Goal: Navigation & Orientation: Understand site structure

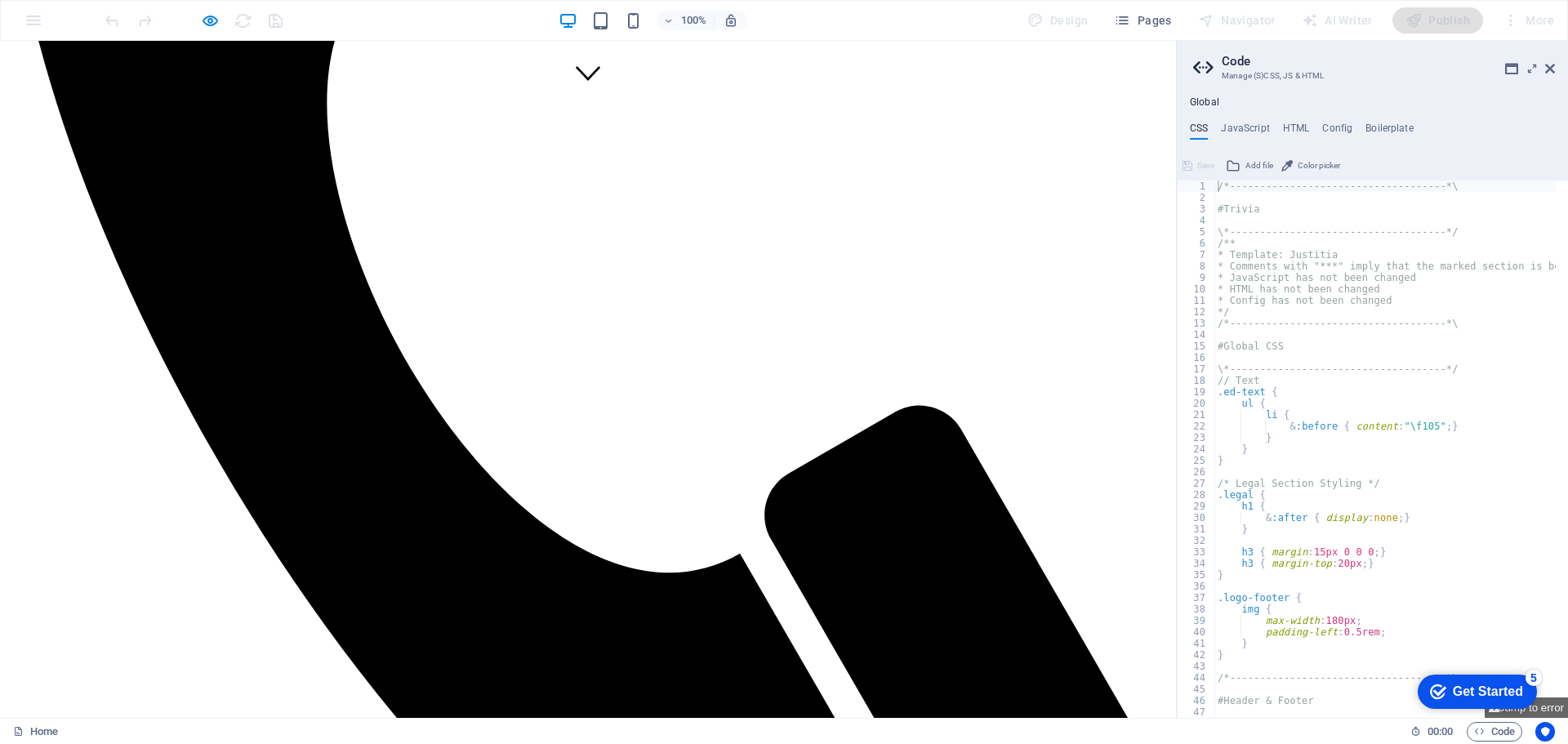
scroll to position [654, 0]
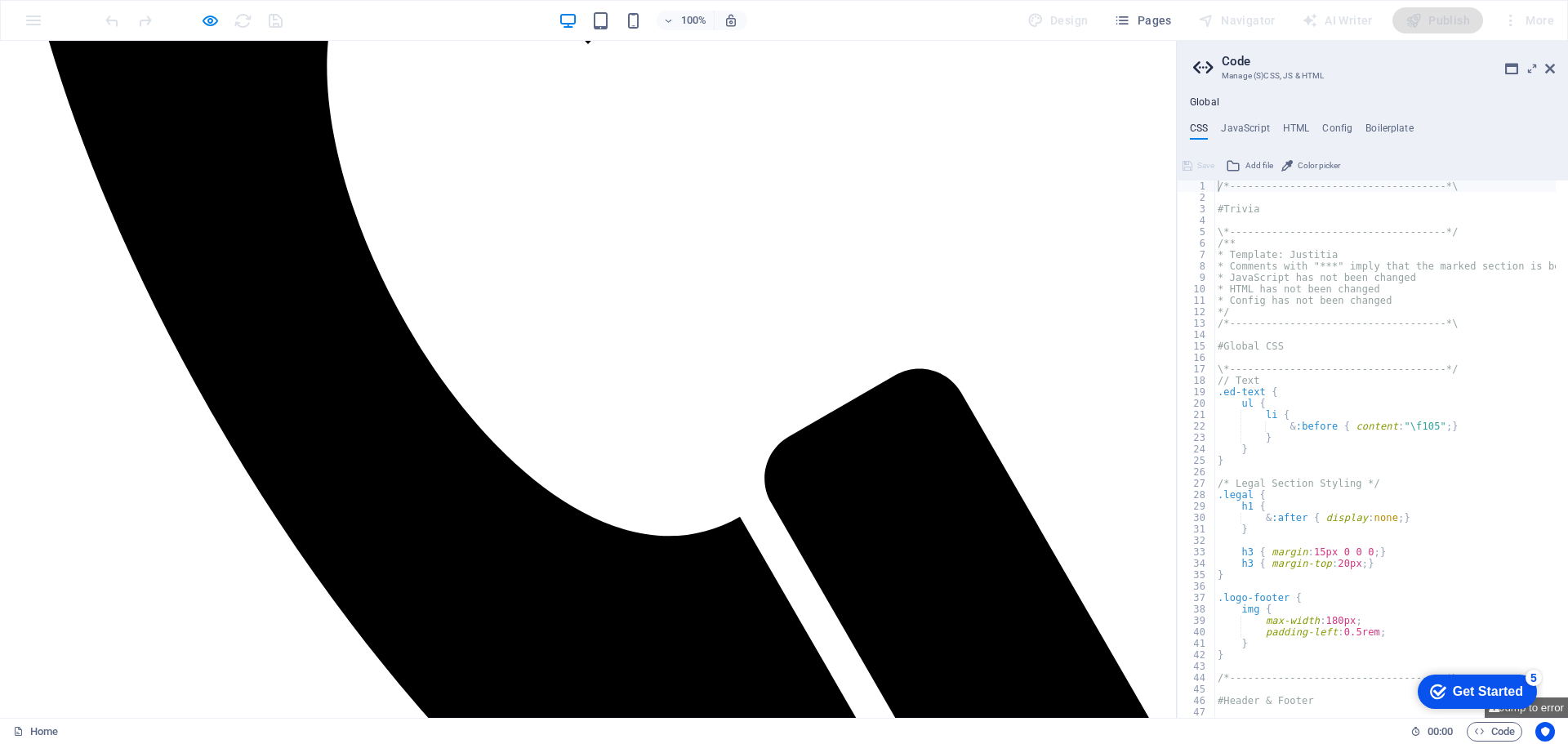
drag, startPoint x: 698, startPoint y: 317, endPoint x: 710, endPoint y: 320, distance: 12.4
drag, startPoint x: 683, startPoint y: 317, endPoint x: 854, endPoint y: 364, distance: 177.3
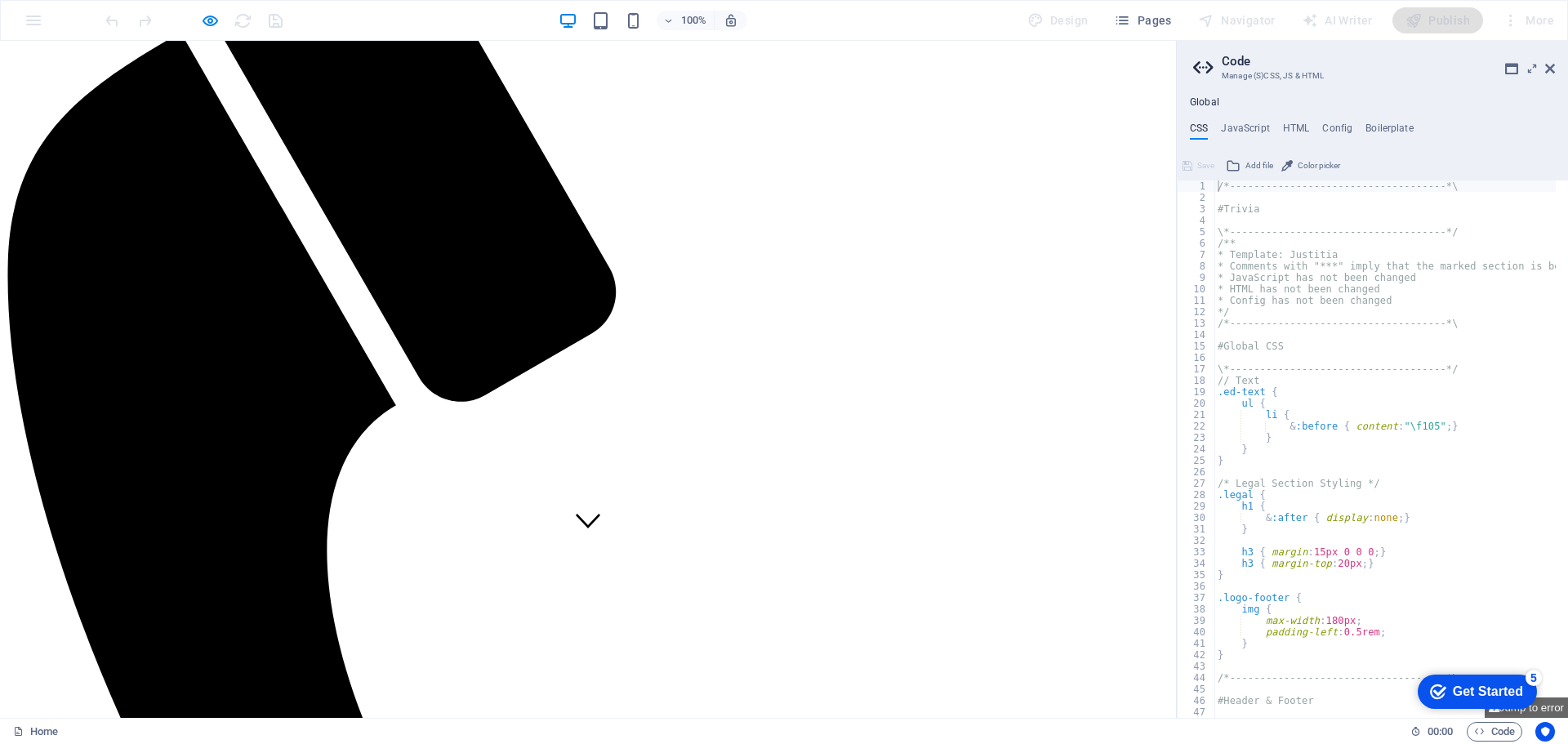
scroll to position [163, 0]
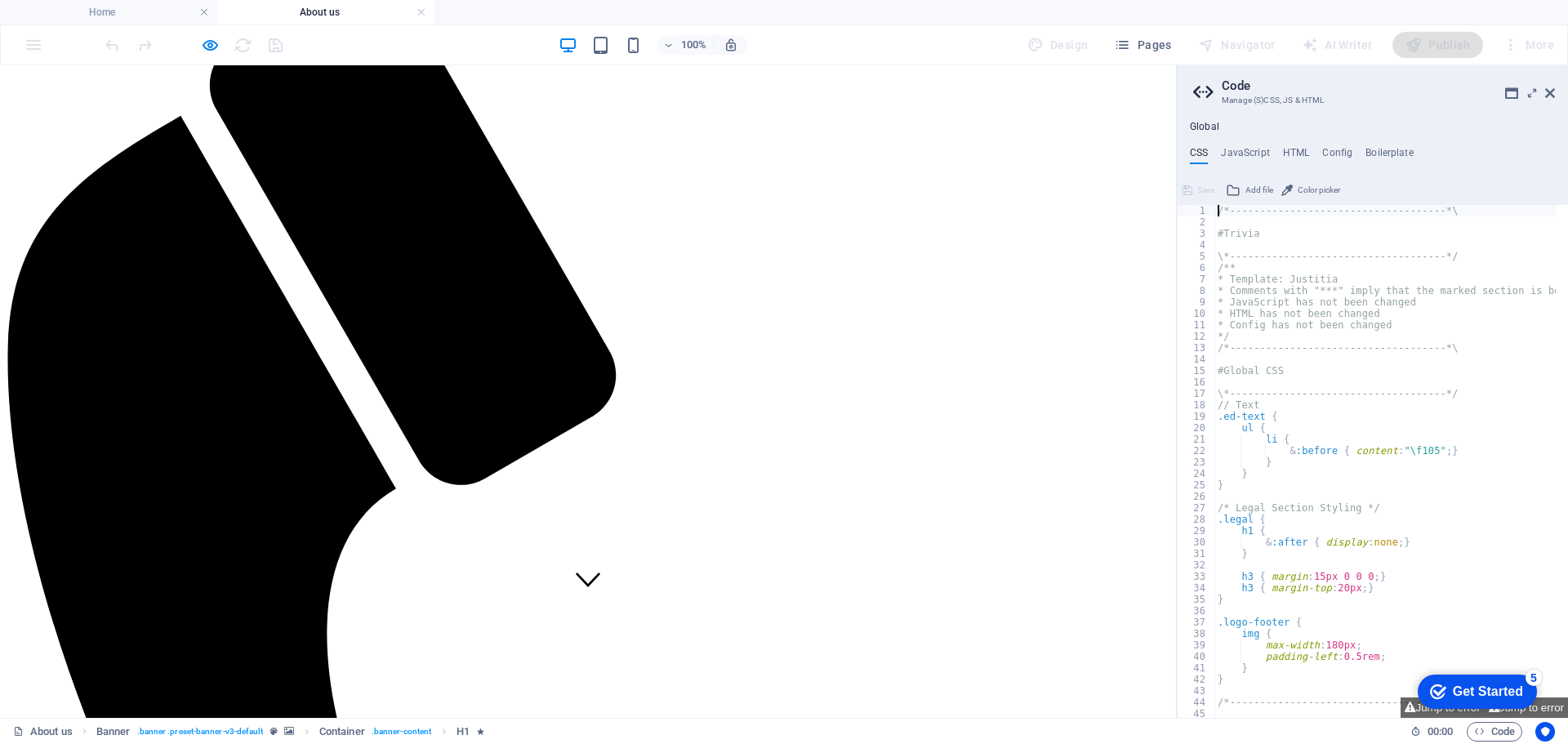
scroll to position [409, 0]
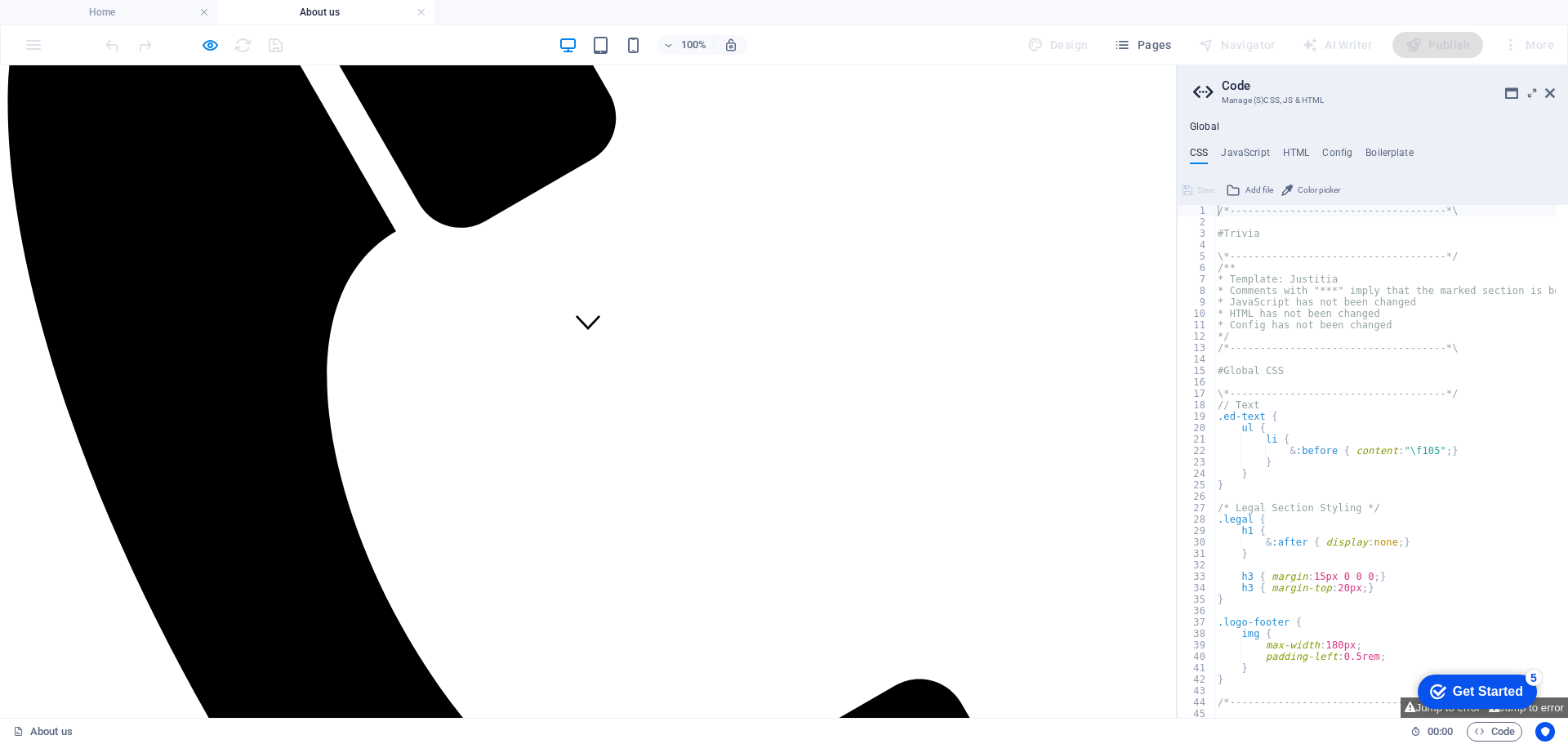
scroll to position [326, 0]
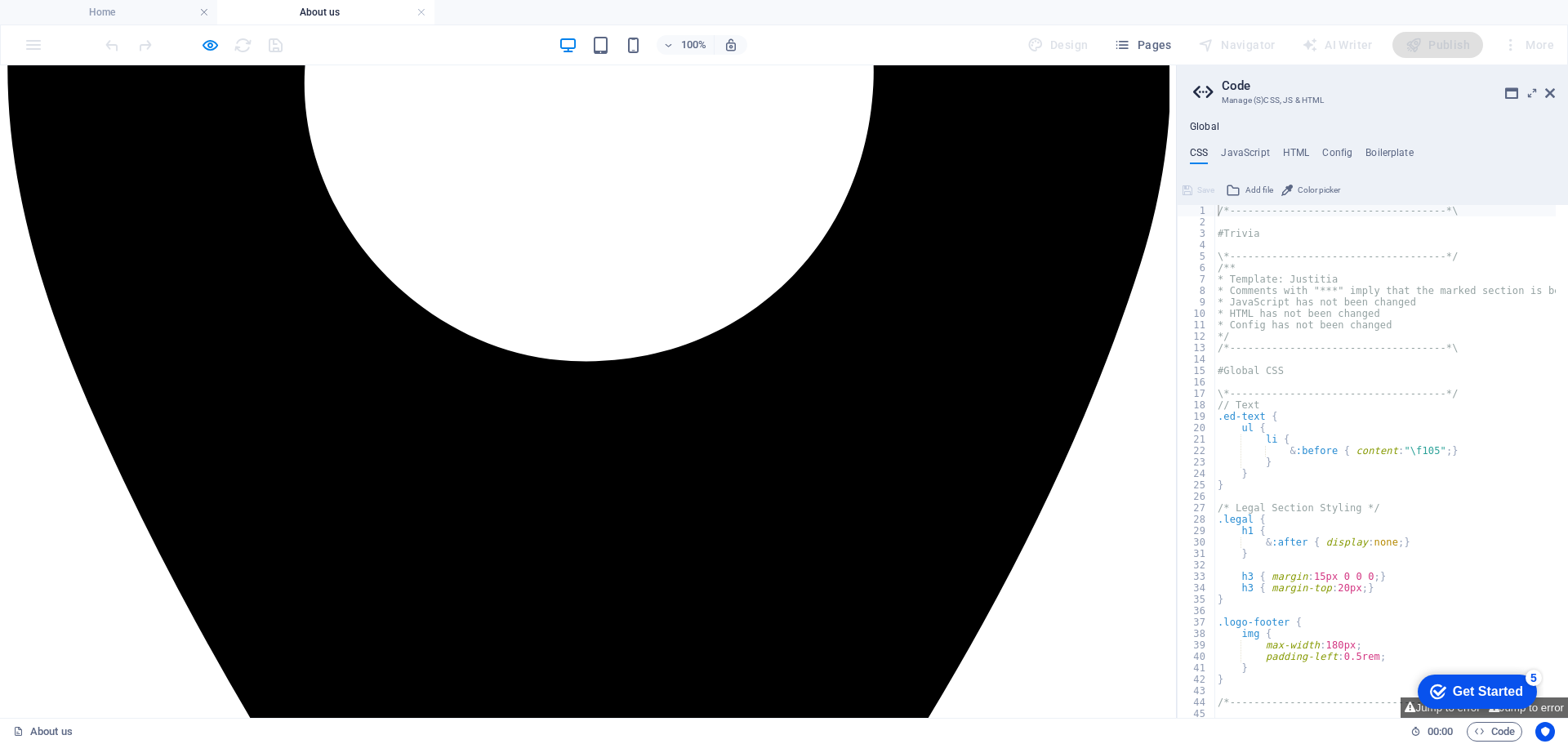
scroll to position [2197, 0]
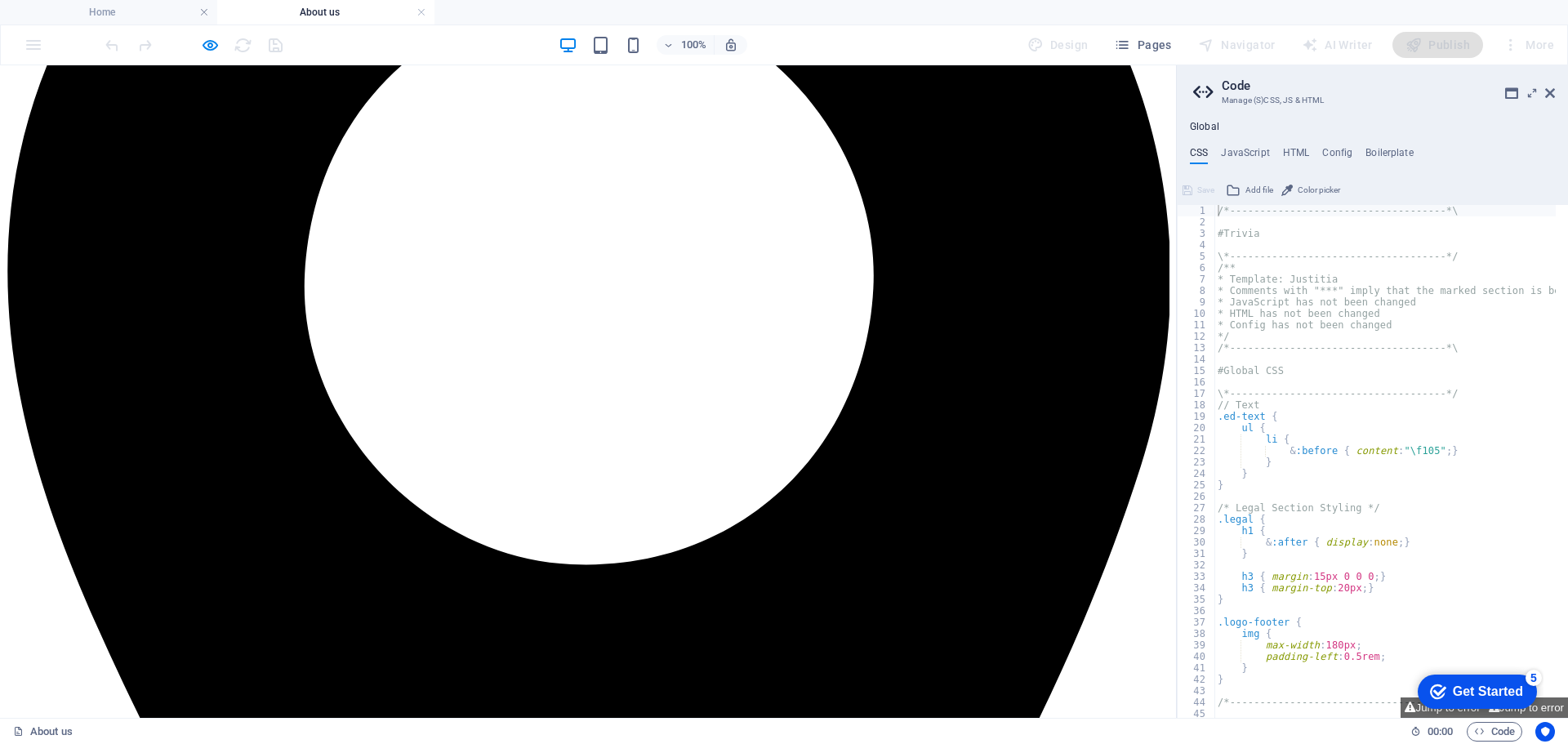
scroll to position [2115, 0]
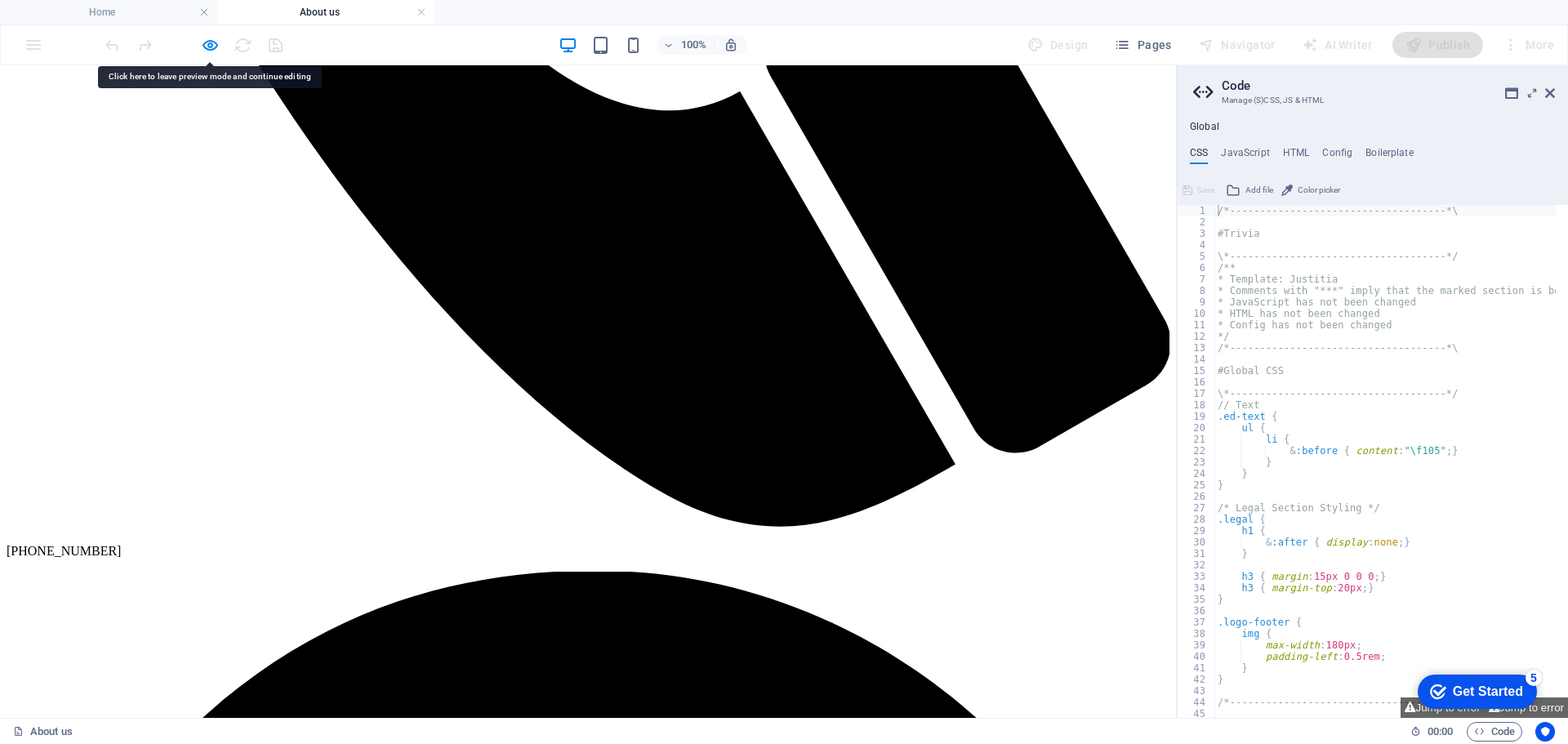
scroll to position [889, 0]
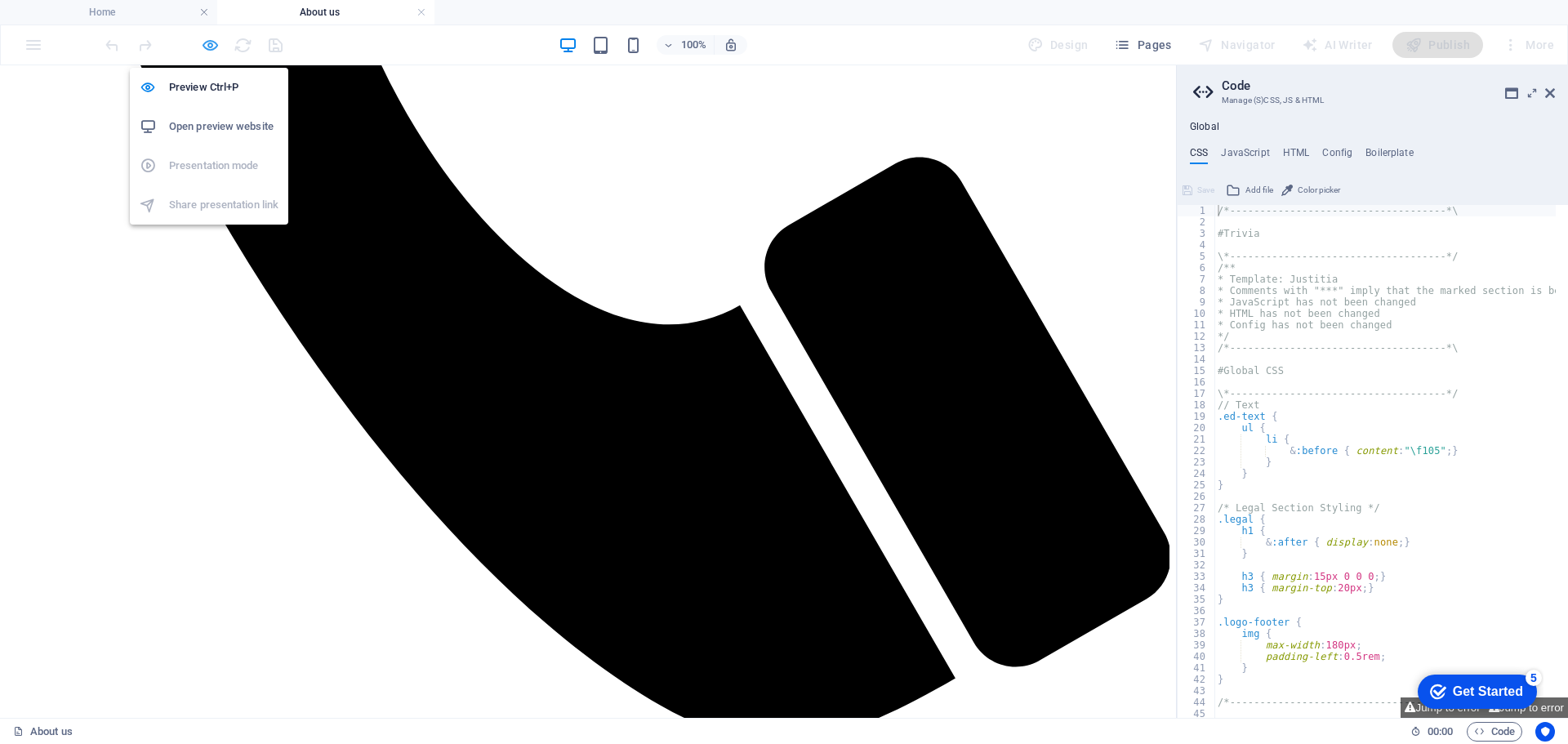
click at [213, 42] on icon "button" at bounding box center [210, 45] width 19 height 19
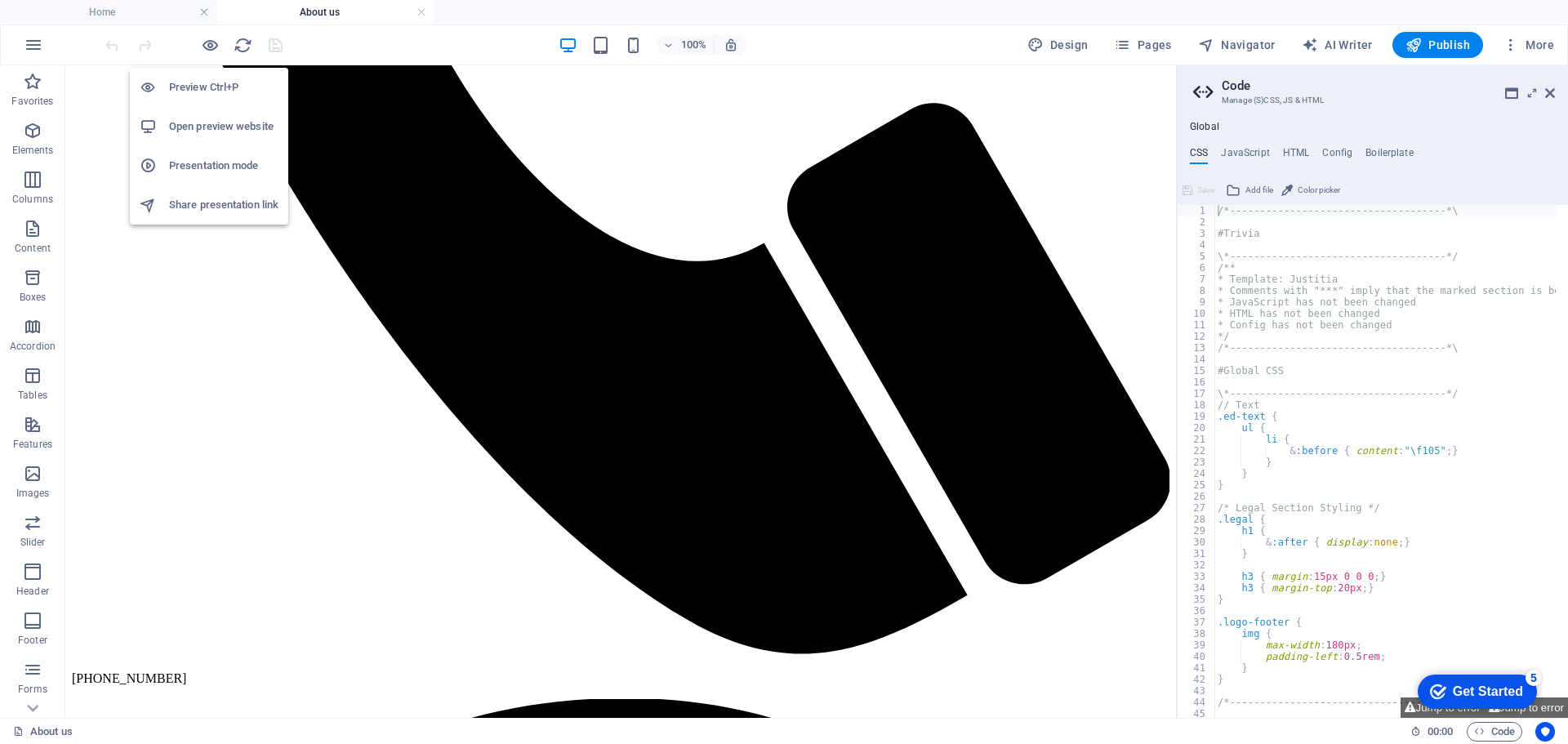
click at [195, 122] on h6 "Open preview website" at bounding box center [223, 127] width 109 height 20
